Goal: Task Accomplishment & Management: Manage account settings

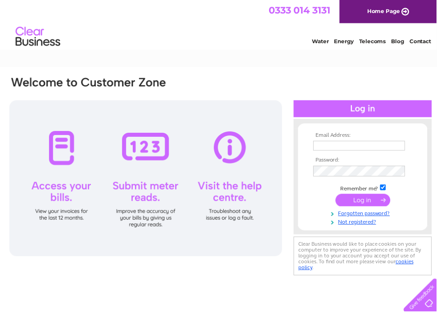
click at [330, 147] on input "text" at bounding box center [362, 147] width 93 height 10
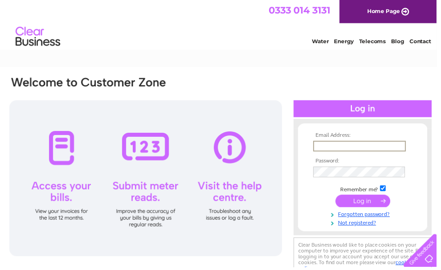
type input "[EMAIL_ADDRESS][DOMAIN_NAME]"
click at [374, 203] on input "submit" at bounding box center [366, 203] width 55 height 13
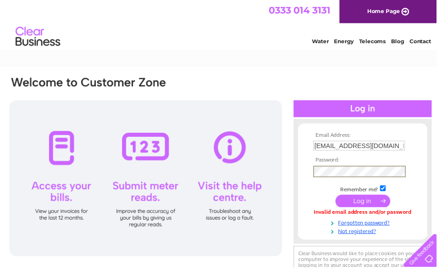
click at [374, 205] on input "submit" at bounding box center [366, 203] width 55 height 13
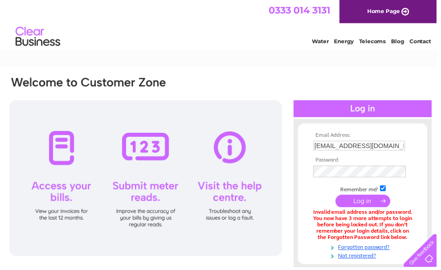
click at [350, 203] on input "submit" at bounding box center [366, 203] width 55 height 13
click at [364, 202] on input "submit" at bounding box center [366, 203] width 55 height 13
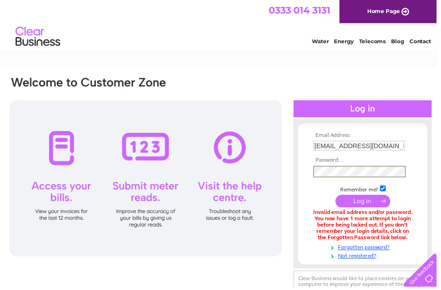
click at [363, 208] on input "submit" at bounding box center [366, 203] width 55 height 13
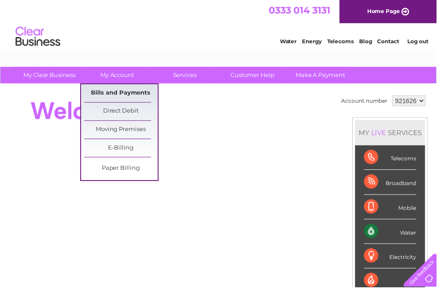
click at [117, 90] on link "Bills and Payments" at bounding box center [122, 94] width 74 height 18
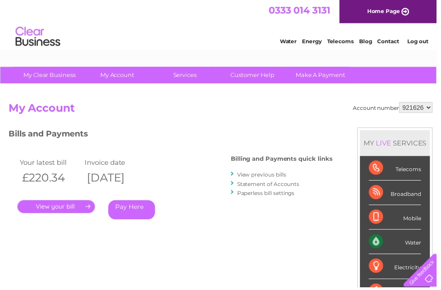
click at [44, 209] on html "My Clear Business Login Details My Details My Preferences Link Account My Accou…" at bounding box center [220, 271] width 441 height 543
click at [44, 209] on link "." at bounding box center [57, 208] width 78 height 13
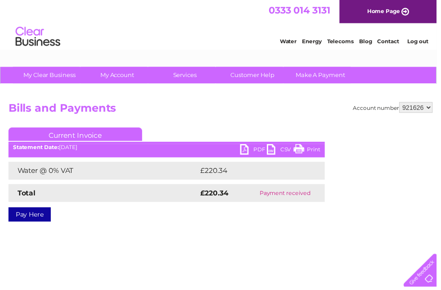
click at [305, 151] on link "Print" at bounding box center [309, 151] width 27 height 13
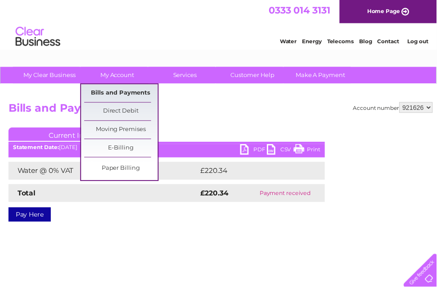
click at [112, 93] on link "Bills and Payments" at bounding box center [122, 94] width 74 height 18
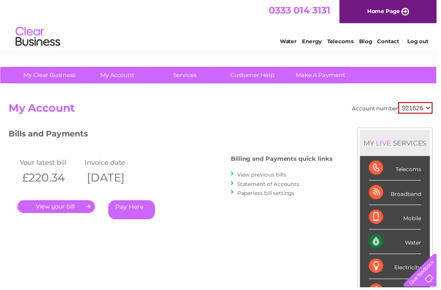
click at [280, 177] on link "View previous bills" at bounding box center [263, 176] width 49 height 7
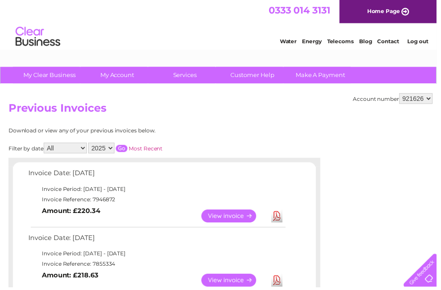
click at [224, 130] on div "Download or view any of your previous invoices below." at bounding box center [127, 132] width 236 height 6
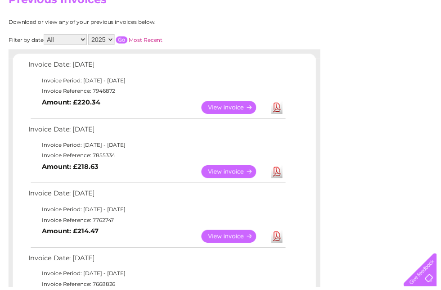
scroll to position [109, 0]
click at [237, 106] on link "View" at bounding box center [236, 108] width 66 height 13
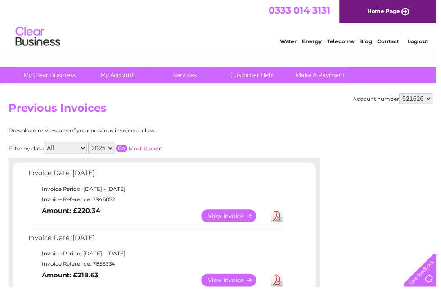
click at [247, 279] on link "View" at bounding box center [236, 282] width 66 height 13
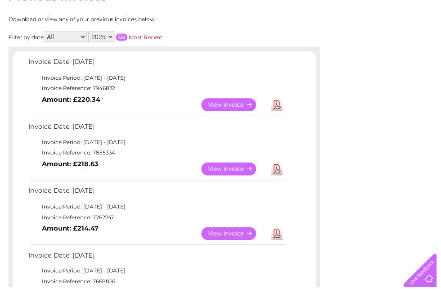
scroll to position [124, 0]
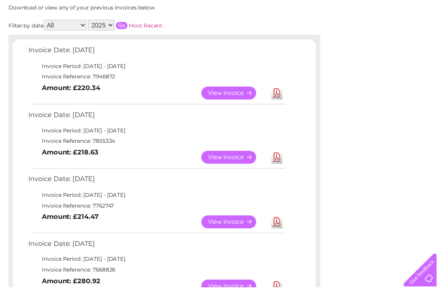
click at [233, 220] on link "View" at bounding box center [236, 224] width 66 height 13
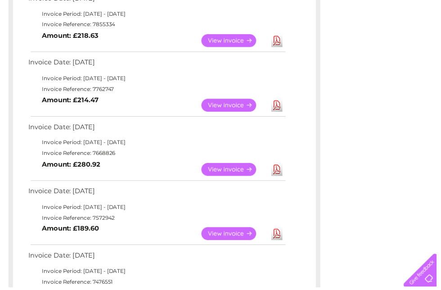
scroll to position [244, 0]
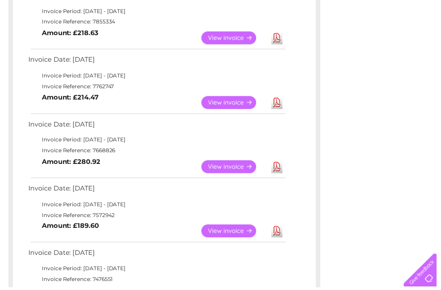
click at [238, 164] on link "View" at bounding box center [236, 168] width 66 height 13
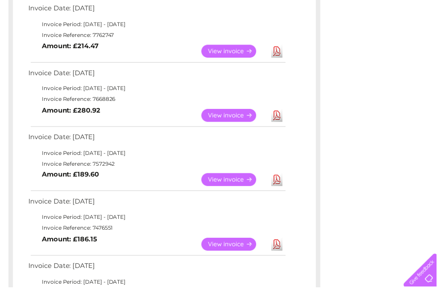
scroll to position [300, 0]
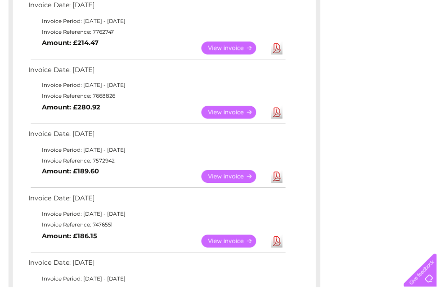
click at [279, 174] on link "Download" at bounding box center [279, 177] width 11 height 13
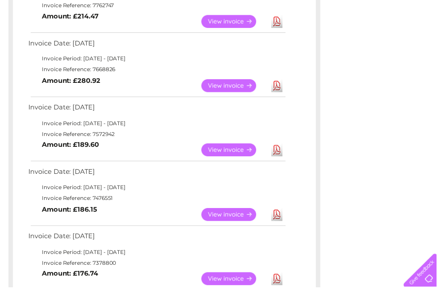
click at [232, 146] on link "View" at bounding box center [236, 151] width 66 height 13
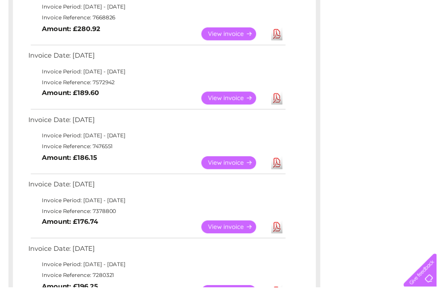
scroll to position [379, 0]
click at [224, 159] on link "View" at bounding box center [236, 163] width 66 height 13
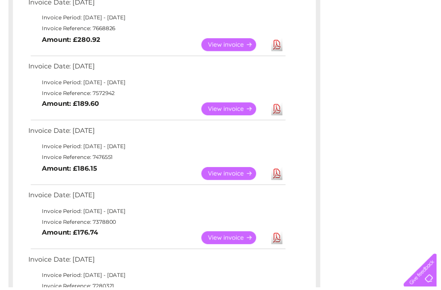
scroll to position [373, 0]
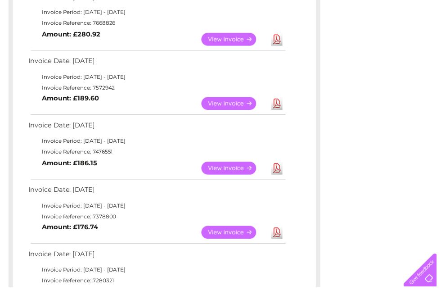
click at [220, 228] on link "View" at bounding box center [236, 234] width 66 height 13
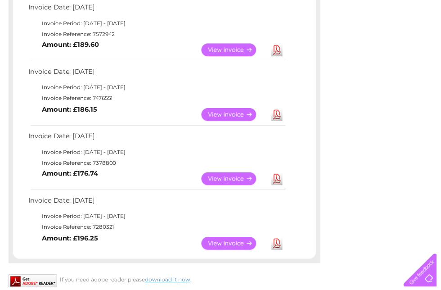
scroll to position [427, 0]
click at [237, 239] on link "View" at bounding box center [236, 245] width 66 height 13
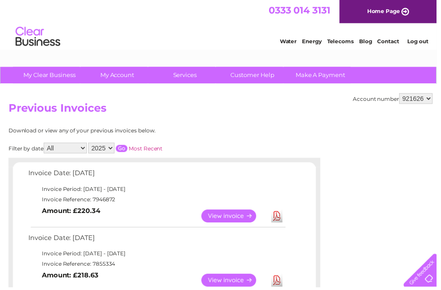
select select "2024"
click at [129, 147] on input "button" at bounding box center [123, 149] width 12 height 7
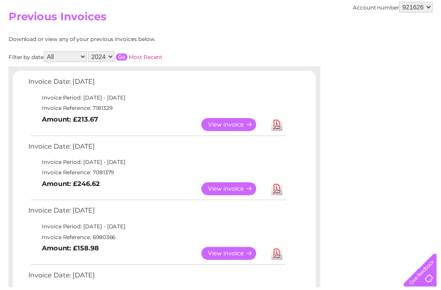
scroll to position [103, 0]
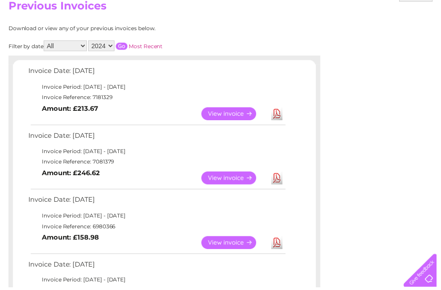
click at [228, 112] on link "View" at bounding box center [236, 114] width 66 height 13
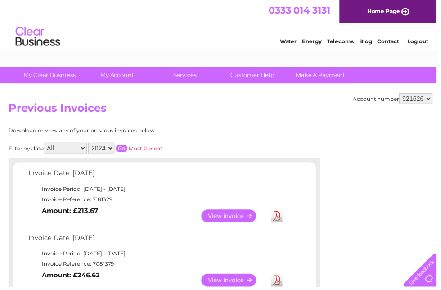
click at [238, 283] on link "View" at bounding box center [236, 282] width 66 height 13
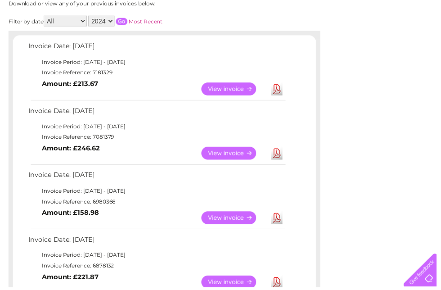
scroll to position [129, 0]
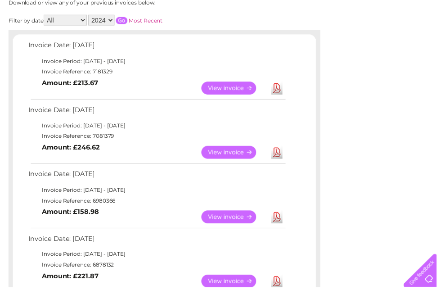
click at [220, 217] on link "View" at bounding box center [236, 218] width 66 height 13
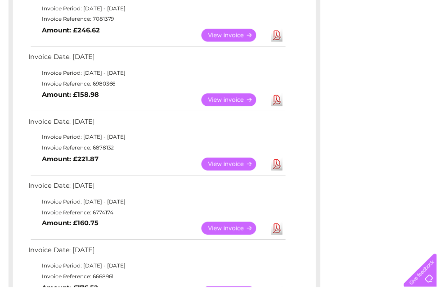
scroll to position [248, 0]
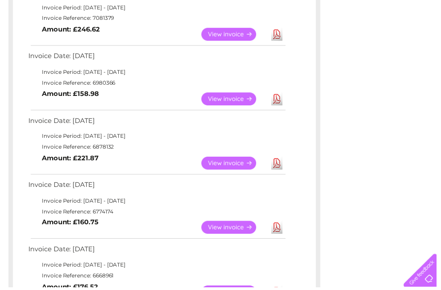
click at [230, 159] on link "View" at bounding box center [236, 164] width 66 height 13
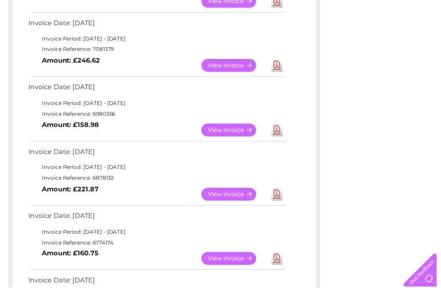
scroll to position [219, 0]
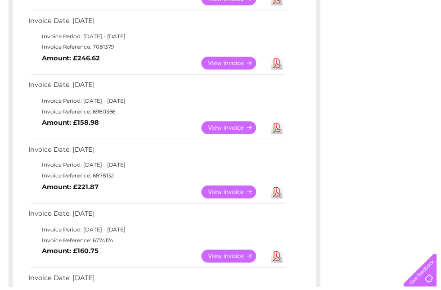
click at [220, 252] on link "View" at bounding box center [236, 258] width 66 height 13
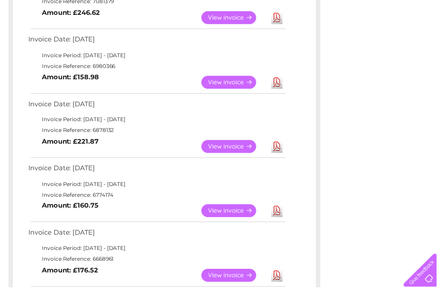
scroll to position [268, 0]
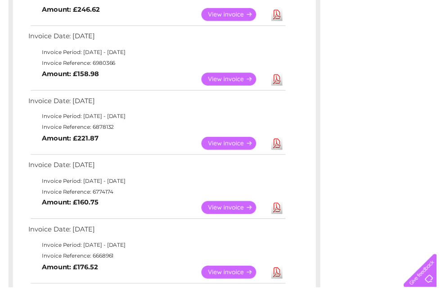
click at [232, 269] on link "View" at bounding box center [236, 274] width 66 height 13
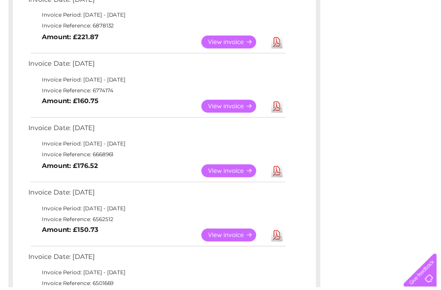
scroll to position [371, 0]
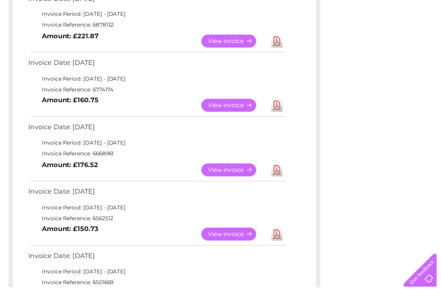
click at [233, 230] on link "View" at bounding box center [236, 236] width 66 height 13
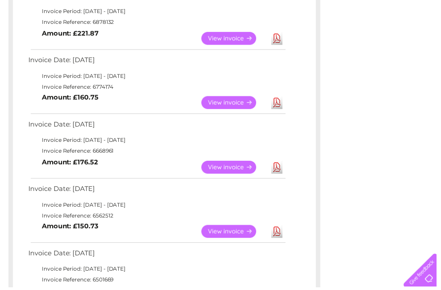
scroll to position [376, 0]
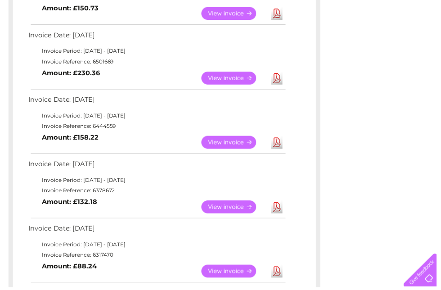
scroll to position [596, 0]
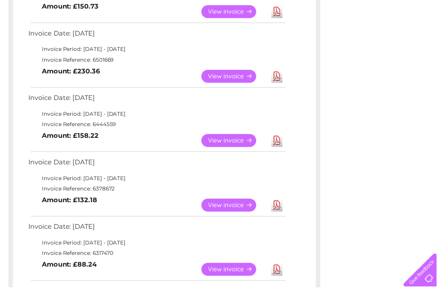
click at [238, 135] on link "View" at bounding box center [236, 141] width 66 height 13
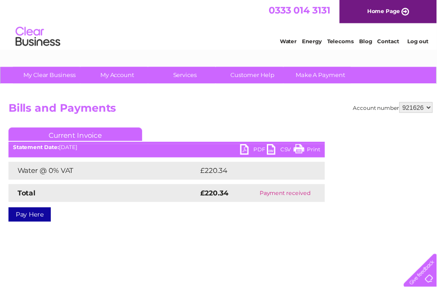
click at [313, 149] on link "Print" at bounding box center [309, 151] width 27 height 13
click at [309, 153] on link "Print" at bounding box center [309, 151] width 27 height 13
click at [313, 154] on link "Print" at bounding box center [309, 151] width 27 height 13
click at [313, 151] on link "Print" at bounding box center [309, 151] width 27 height 13
click at [317, 150] on link "Print" at bounding box center [309, 151] width 27 height 13
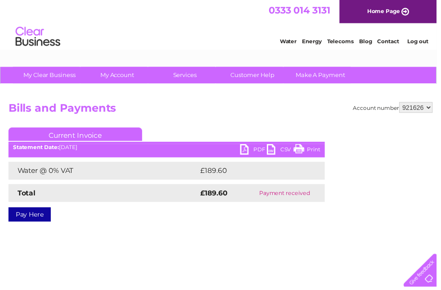
click at [313, 153] on link "Print" at bounding box center [309, 151] width 27 height 13
click at [311, 151] on link "Print" at bounding box center [309, 151] width 27 height 13
click at [314, 150] on link "Print" at bounding box center [309, 151] width 27 height 13
click at [311, 151] on link "Print" at bounding box center [309, 151] width 27 height 13
click at [315, 148] on link "Print" at bounding box center [309, 151] width 27 height 13
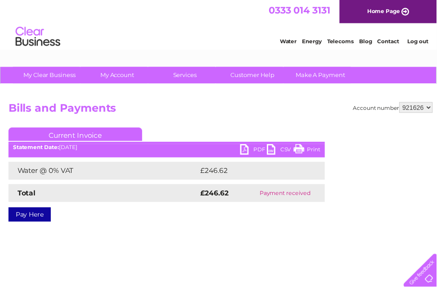
click at [312, 149] on link "Print" at bounding box center [309, 151] width 27 height 13
click at [317, 149] on link "Print" at bounding box center [309, 151] width 27 height 13
click at [314, 148] on link "Print" at bounding box center [309, 151] width 27 height 13
click at [312, 153] on link "Print" at bounding box center [309, 151] width 27 height 13
click at [314, 150] on link "Print" at bounding box center [309, 151] width 27 height 13
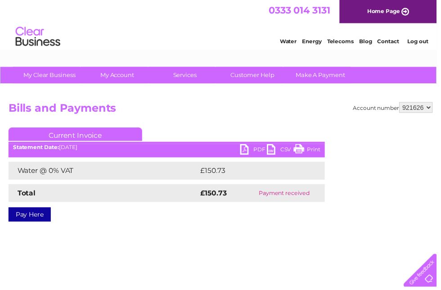
click at [319, 151] on link "Print" at bounding box center [309, 151] width 27 height 13
click at [318, 152] on link "Print" at bounding box center [309, 151] width 27 height 13
click at [316, 149] on link "Print" at bounding box center [309, 151] width 27 height 13
click at [424, 42] on link "Log out" at bounding box center [421, 41] width 21 height 7
